Goal: Task Accomplishment & Management: Use online tool/utility

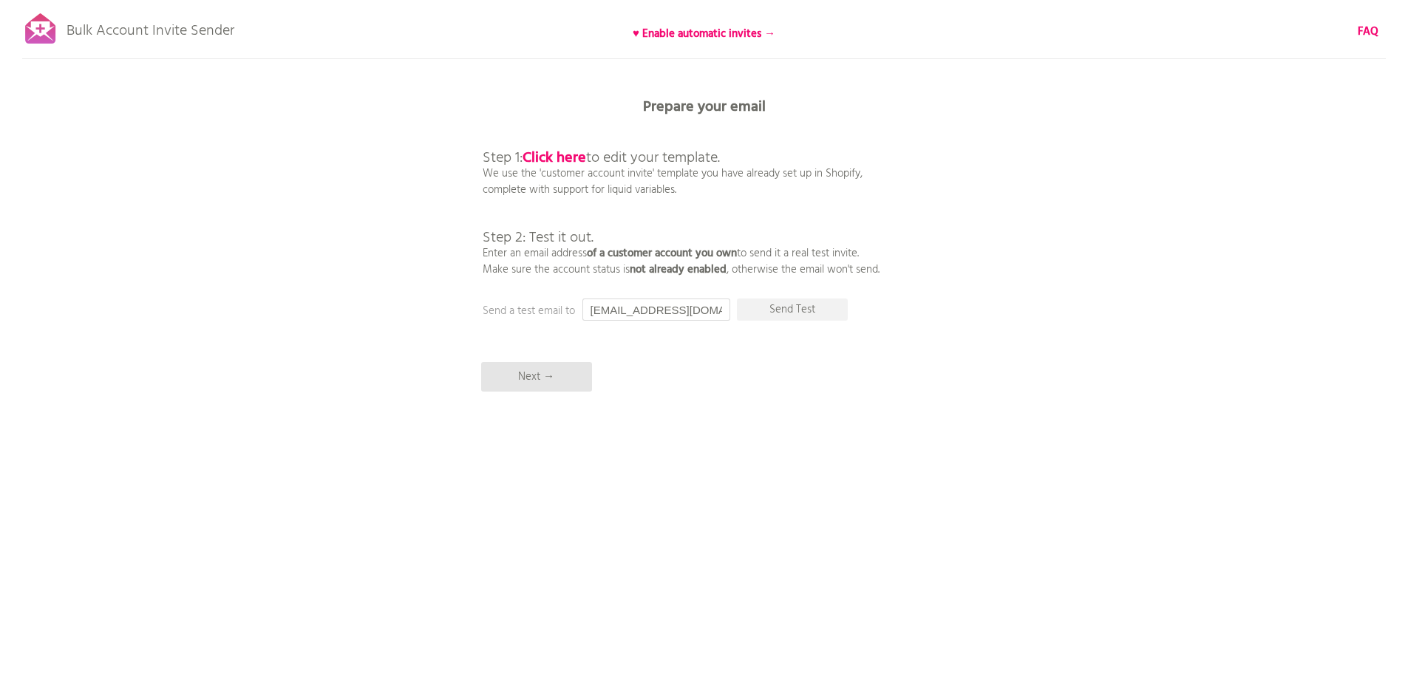
click at [622, 309] on input "[EMAIL_ADDRESS][DOMAIN_NAME]" at bounding box center [656, 310] width 148 height 22
drag, startPoint x: 607, startPoint y: 309, endPoint x: 583, endPoint y: 309, distance: 23.7
click at [584, 309] on input "[EMAIL_ADDRESS][DOMAIN_NAME]" at bounding box center [656, 310] width 148 height 22
click at [587, 309] on input "[EMAIL_ADDRESS][DOMAIN_NAME]" at bounding box center [656, 310] width 148 height 22
click at [633, 312] on input "[EMAIL_ADDRESS][DOMAIN_NAME]" at bounding box center [656, 310] width 148 height 22
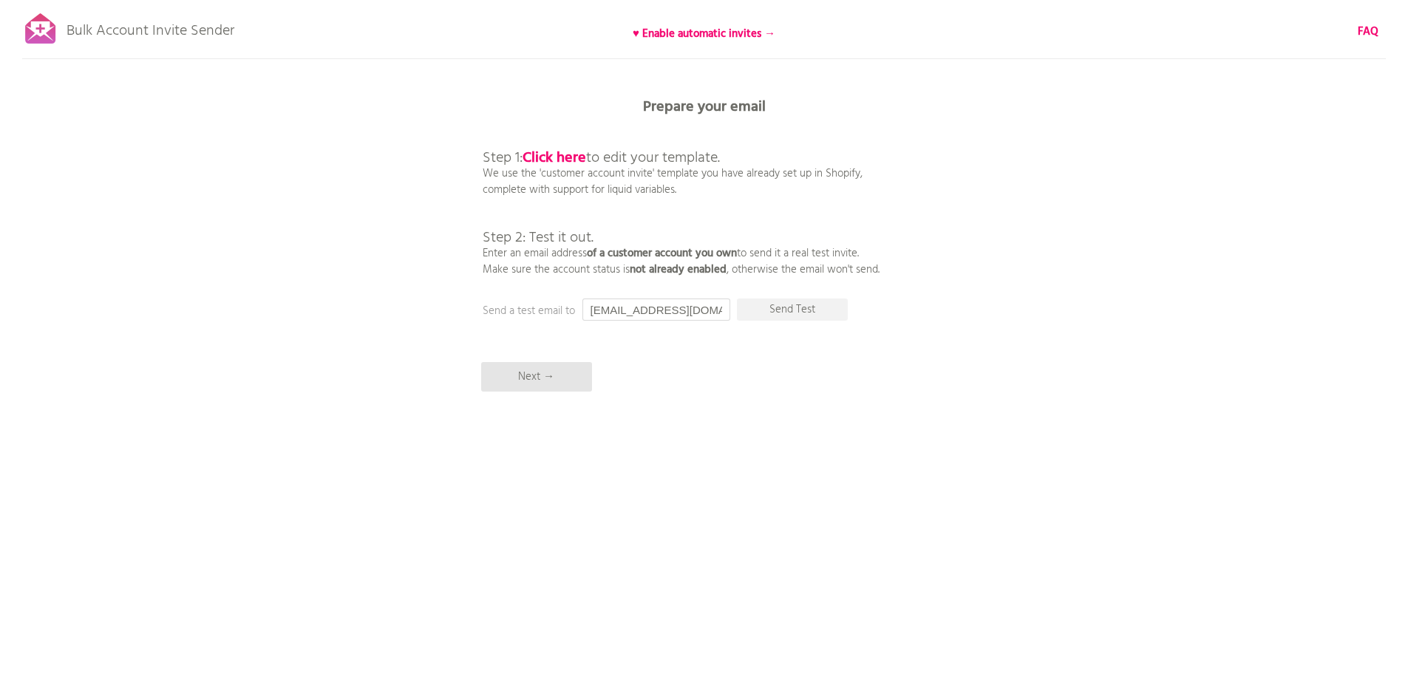
drag, startPoint x: 591, startPoint y: 310, endPoint x: 866, endPoint y: 279, distance: 276.7
click at [820, 0] on div "Prepare your email Step 1: Click here to edit your template. We use the 'custom…" at bounding box center [704, 0] width 1408 height 0
type input "[PERSON_NAME][EMAIL_ADDRESS][DOMAIN_NAME]"
click at [1073, 378] on div "Bulk Account Invite Sender ♥ Enable automatic invites → FAQ Synced all customer…" at bounding box center [704, 258] width 1408 height 517
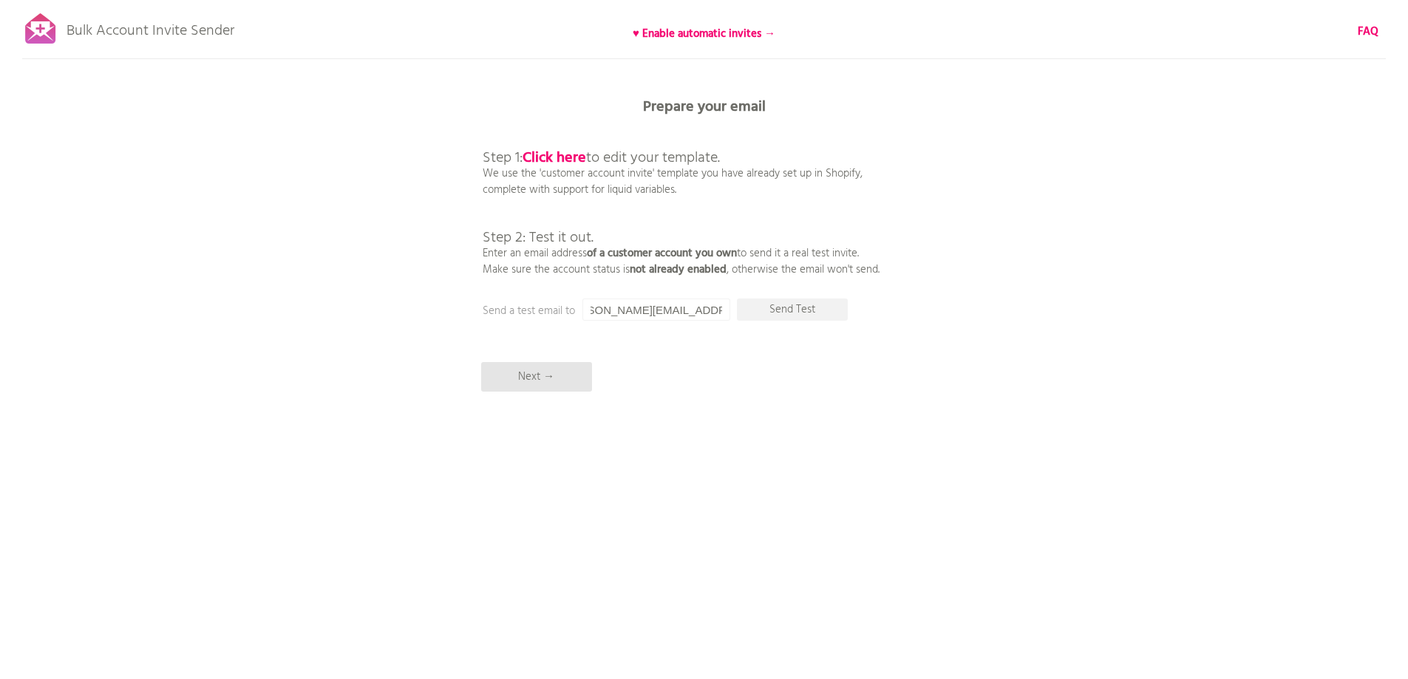
scroll to position [0, 0]
click at [796, 307] on p "Send Test" at bounding box center [792, 310] width 111 height 22
drag, startPoint x: 591, startPoint y: 310, endPoint x: 818, endPoint y: 302, distance: 227.8
click at [817, 0] on div "Prepare your email Step 1: Click here to edit your template. We use the 'custom…" at bounding box center [704, 0] width 1408 height 0
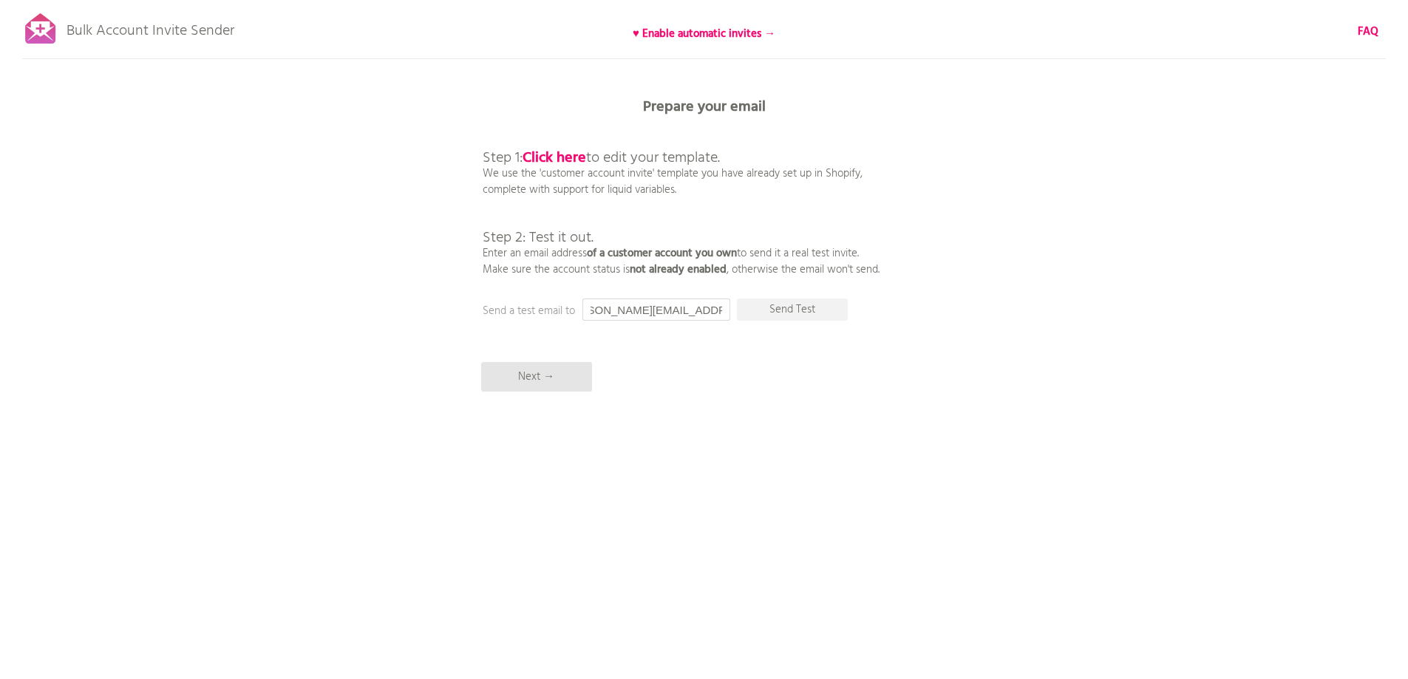
type input "[PERSON_NAME][EMAIL_ADDRESS][DOMAIN_NAME]"
click at [822, 379] on div "Bulk Account Invite Sender ♥ Enable automatic invites → FAQ Synced all customer…" at bounding box center [704, 258] width 1408 height 517
